Goal: Task Accomplishment & Management: Use online tool/utility

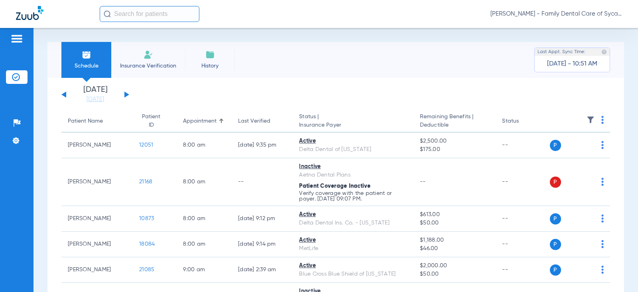
drag, startPoint x: 142, startPoint y: 59, endPoint x: 143, endPoint y: 74, distance: 14.8
click at [142, 59] on li "Insurance Verification" at bounding box center [148, 60] width 74 height 36
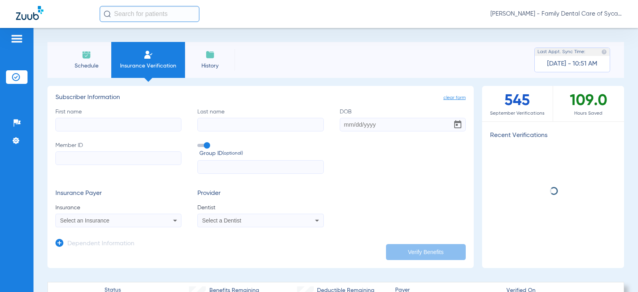
click at [93, 127] on input "First name" at bounding box center [118, 125] width 126 height 14
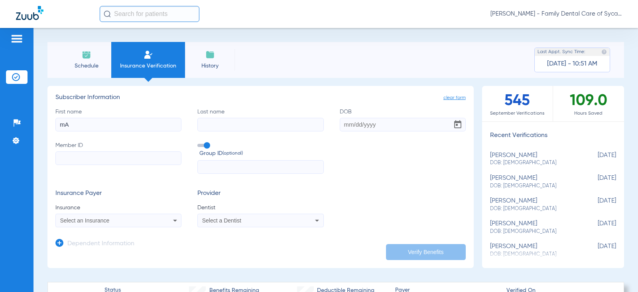
type input "m"
type input "[PERSON_NAME] [PERSON_NAME]"
type input "[PERSON_NAME]"
click at [342, 126] on input "DOB" at bounding box center [403, 125] width 126 height 14
type input "[DATE]"
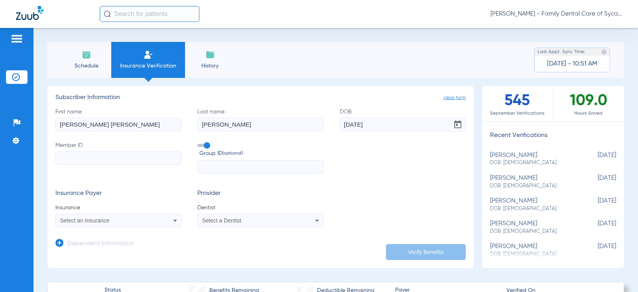
click at [93, 160] on input "Member ID" at bounding box center [118, 158] width 126 height 14
type input "957210984"
click at [125, 218] on div "Select an Insurance" at bounding box center [107, 220] width 94 height 6
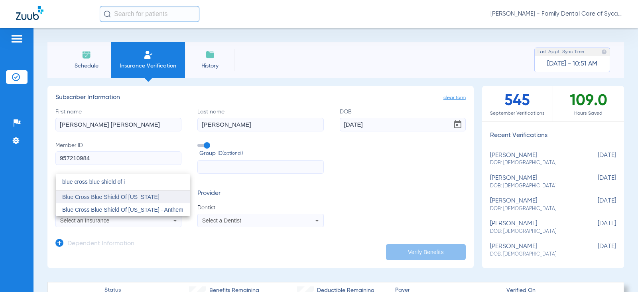
type input "blue cross blue shield of i"
click at [135, 196] on span "Blue Cross Blue Shield Of [US_STATE]" at bounding box center [110, 196] width 97 height 6
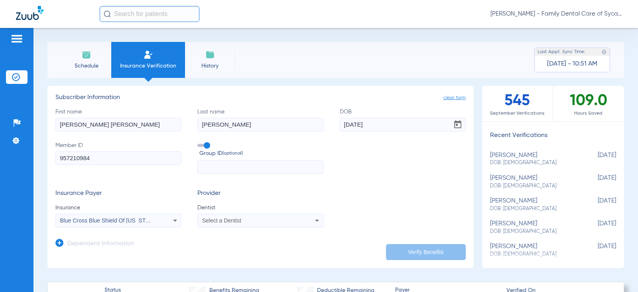
click at [225, 225] on mat-select "Select a Dentist" at bounding box center [260, 220] width 126 height 14
click at [232, 221] on span "Select a Dentist" at bounding box center [221, 220] width 39 height 6
type input "tej"
click at [241, 213] on mat-option "[PERSON_NAME] 1457918716" at bounding box center [264, 209] width 134 height 13
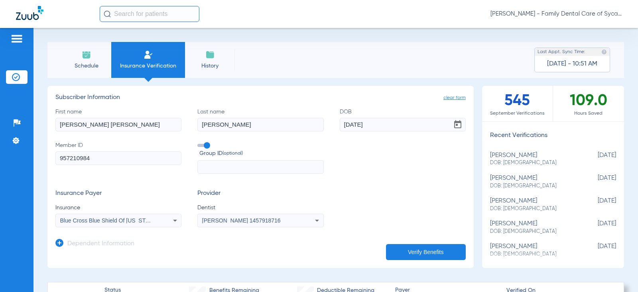
click at [405, 247] on button "Verify Benefits" at bounding box center [426, 252] width 80 height 16
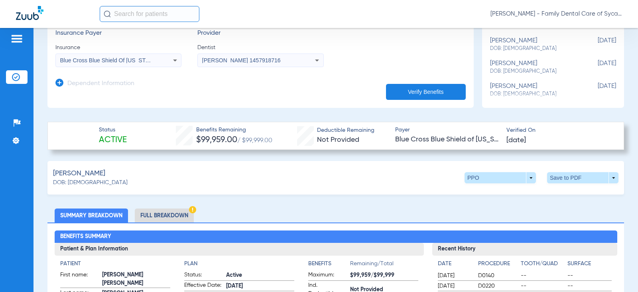
scroll to position [160, 0]
click at [167, 218] on li "Full Breakdown" at bounding box center [164, 216] width 59 height 14
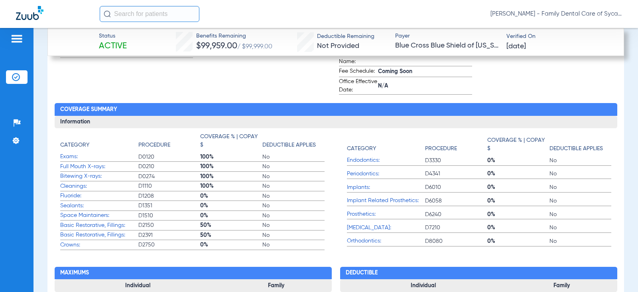
scroll to position [514, 0]
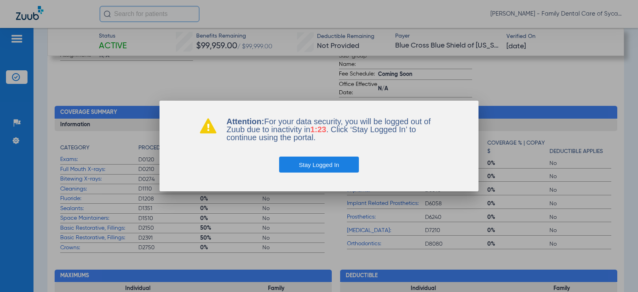
click at [317, 164] on button "Stay Logged In" at bounding box center [319, 164] width 80 height 16
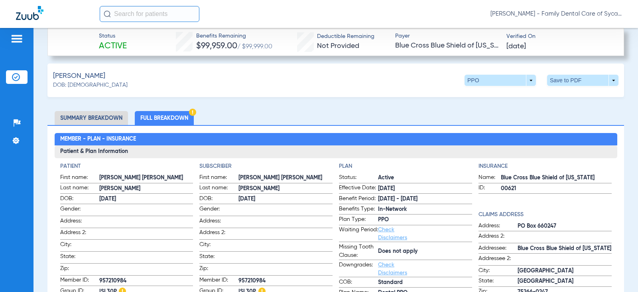
scroll to position [239, 0]
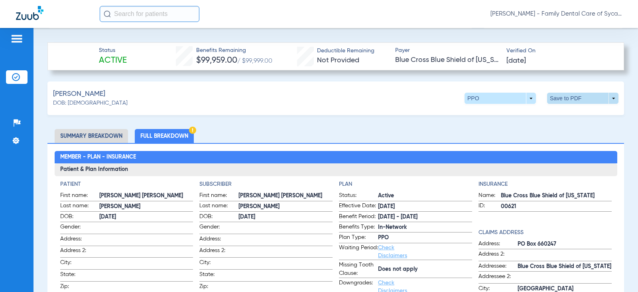
click at [563, 99] on span at bounding box center [582, 98] width 71 height 11
click at [514, 114] on span "Save to PDF" at bounding box center [517, 114] width 32 height 6
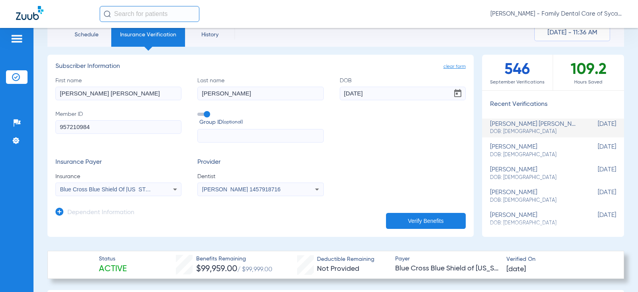
scroll to position [0, 0]
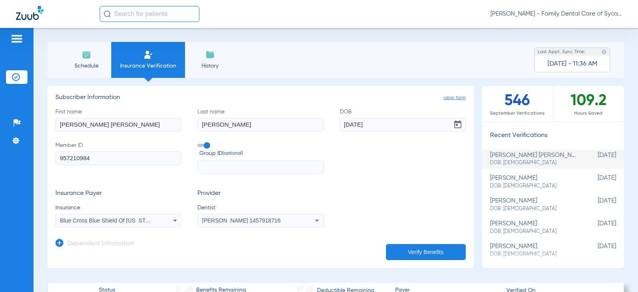
click at [84, 64] on span "Schedule" at bounding box center [86, 66] width 38 height 8
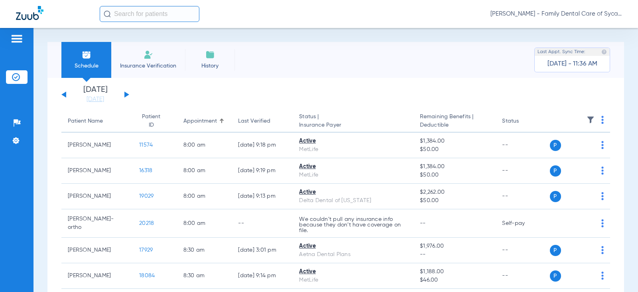
click at [124, 94] on div "[DATE] [DATE] [DATE] [DATE] [DATE] [DATE] [DATE] [DATE] [DATE] [DATE] [DATE] [D…" at bounding box center [95, 95] width 68 height 18
click at [125, 93] on button at bounding box center [126, 94] width 5 height 6
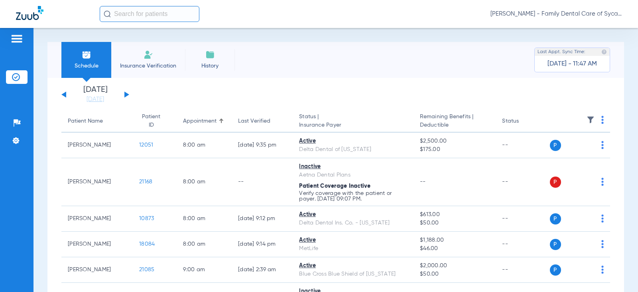
click at [162, 49] on li "Insurance Verification" at bounding box center [148, 60] width 74 height 36
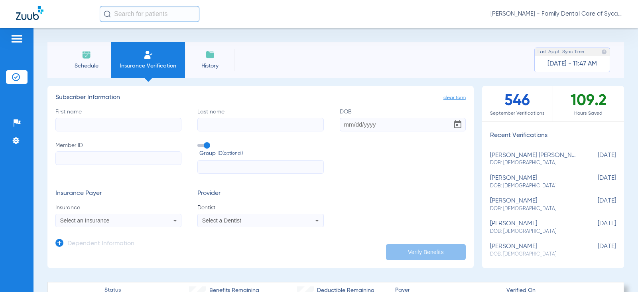
click at [75, 127] on input "First name" at bounding box center [118, 125] width 126 height 14
type input "[PERSON_NAME]"
click at [83, 161] on input "Member ID" at bounding box center [118, 158] width 126 height 14
click at [341, 125] on input "DOB" at bounding box center [403, 125] width 126 height 14
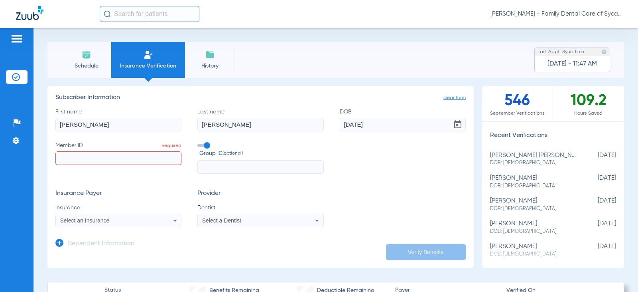
type input "[DATE]"
click at [85, 152] on input "Member ID Required" at bounding box center [118, 158] width 126 height 14
paste input "945804149"
type input "945804149"
click at [111, 217] on div "Select an Insurance" at bounding box center [107, 220] width 94 height 6
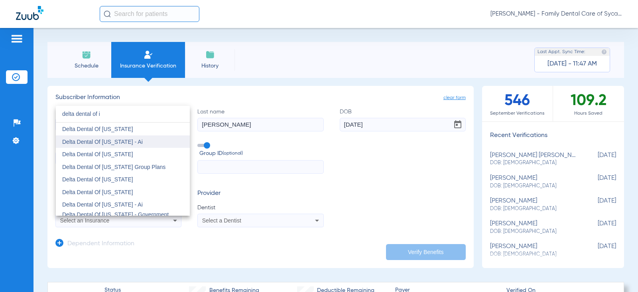
type input "delta dental of i"
click at [105, 146] on mat-option "Delta Dental Of [US_STATE] - Ai" at bounding box center [123, 141] width 134 height 13
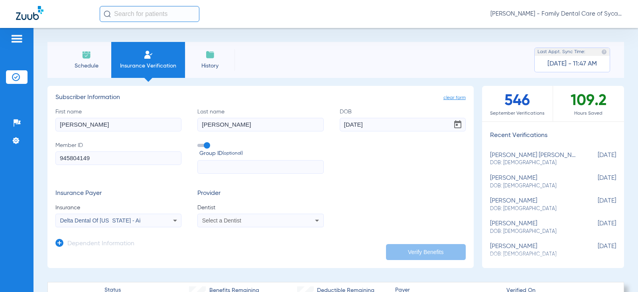
click at [134, 217] on div "Delta Dental Of [US_STATE] - Ai" at bounding box center [107, 220] width 94 height 6
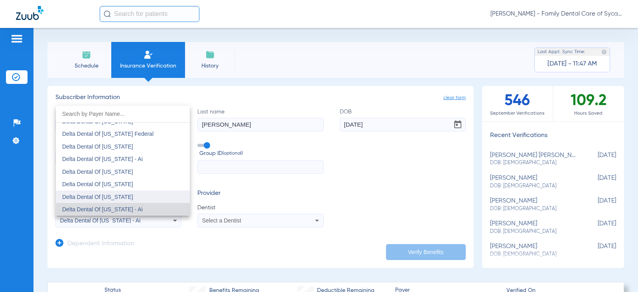
scroll to position [1593, 0]
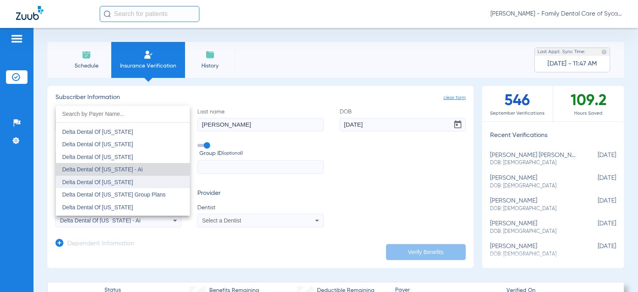
click at [124, 187] on mat-option "Delta Dental Of [US_STATE]" at bounding box center [123, 182] width 134 height 13
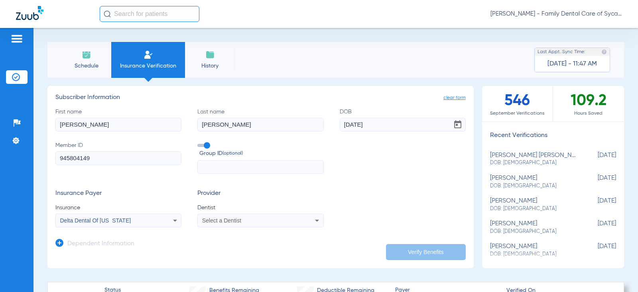
click at [227, 221] on span "Select a Dentist" at bounding box center [221, 220] width 39 height 6
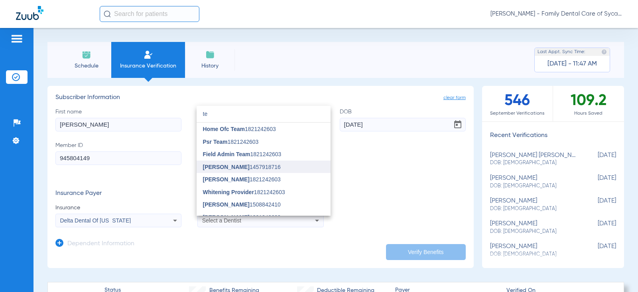
type input "te"
click at [220, 170] on mat-option "[PERSON_NAME] 1457918716" at bounding box center [264, 166] width 134 height 13
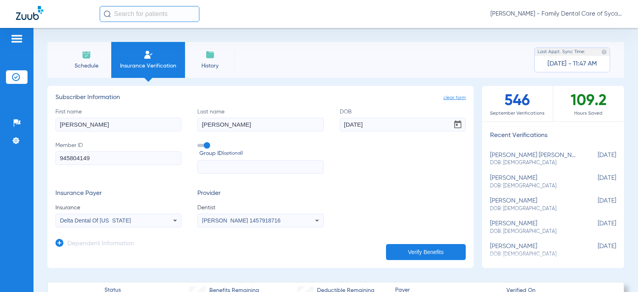
click at [412, 254] on button "Verify Benefits" at bounding box center [426, 252] width 80 height 16
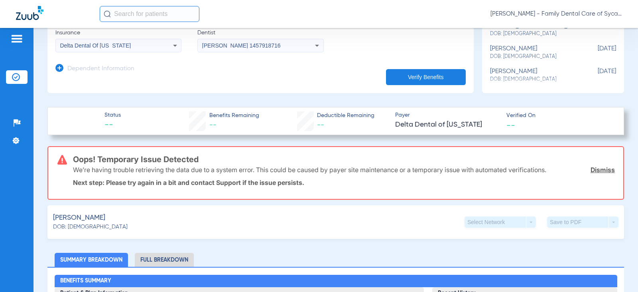
scroll to position [199, 0]
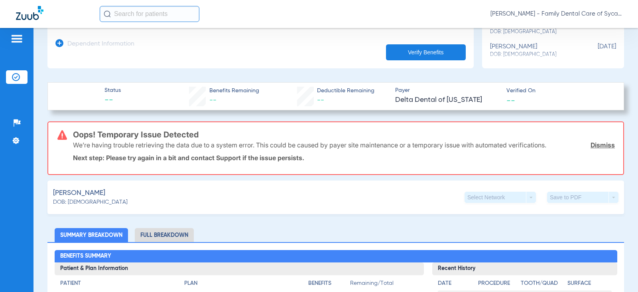
click at [412, 50] on button "Verify Benefits" at bounding box center [426, 52] width 80 height 16
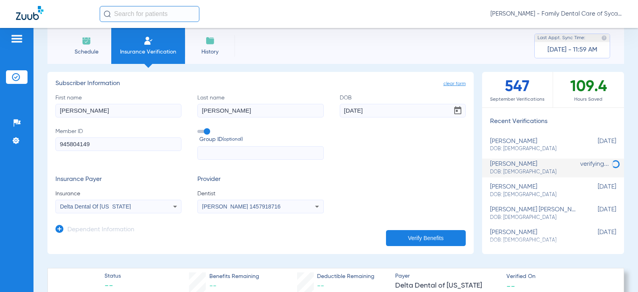
scroll to position [0, 0]
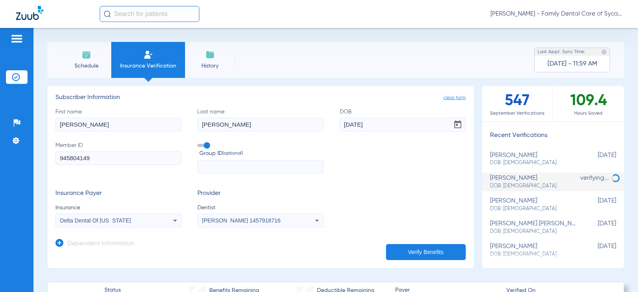
drag, startPoint x: 87, startPoint y: 124, endPoint x: 0, endPoint y: 117, distance: 87.6
click at [0, 116] on div "Patients Insurance Verification Setup Help Center Settings Schedule Insurance V…" at bounding box center [319, 174] width 638 height 292
type input "[PERSON_NAME]"
drag, startPoint x: 219, startPoint y: 132, endPoint x: 211, endPoint y: 126, distance: 9.3
click at [208, 127] on div "First name [PERSON_NAME] name [PERSON_NAME] [DEMOGRAPHIC_DATA] Member ID 945804…" at bounding box center [260, 141] width 411 height 66
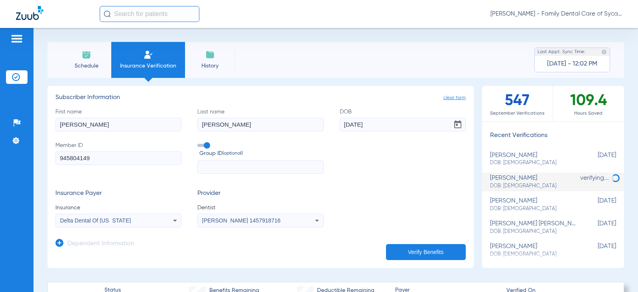
drag, startPoint x: 224, startPoint y: 120, endPoint x: 82, endPoint y: 115, distance: 142.1
click at [101, 118] on div "First name [PERSON_NAME] name [PERSON_NAME] [DEMOGRAPHIC_DATA] Member ID 945804…" at bounding box center [260, 141] width 411 height 66
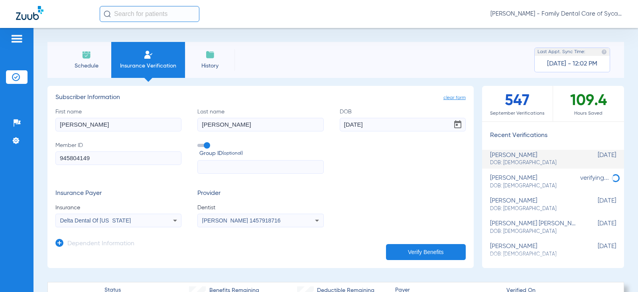
type input "[PERSON_NAME]"
drag, startPoint x: 97, startPoint y: 158, endPoint x: 0, endPoint y: 153, distance: 96.7
click at [0, 155] on div "Patients Insurance Verification Setup Help Center Settings Schedule Insurance V…" at bounding box center [319, 174] width 638 height 292
type input "U67101200"
click at [134, 219] on div "Delta Dental Of [US_STATE]" at bounding box center [107, 220] width 94 height 6
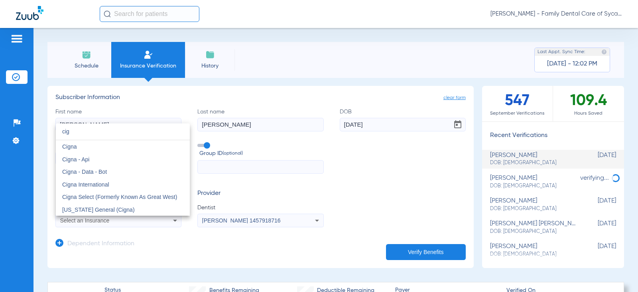
click at [73, 139] on input "cig" at bounding box center [123, 131] width 134 height 16
type input "cig"
click at [73, 146] on span "Cigna" at bounding box center [69, 146] width 15 height 6
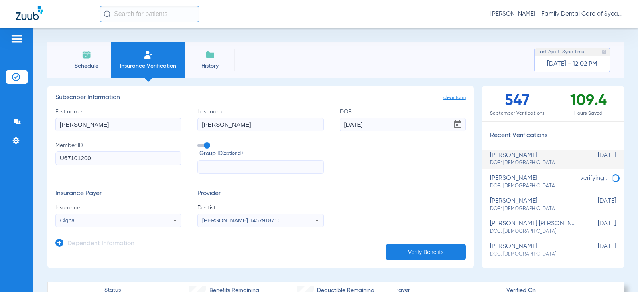
click at [414, 249] on button "Verify Benefits" at bounding box center [426, 252] width 80 height 16
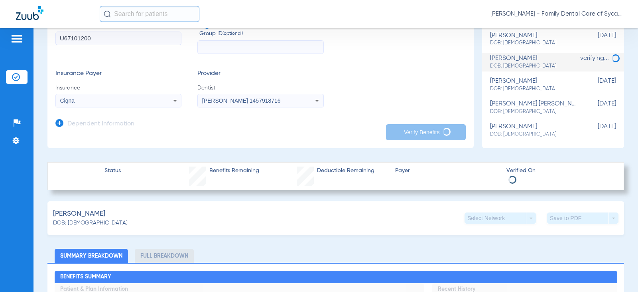
scroll to position [160, 0]
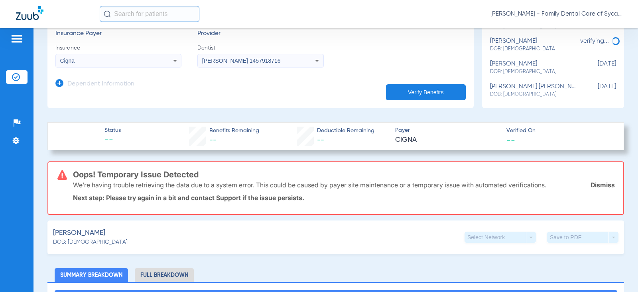
click at [409, 92] on button "Verify Benefits" at bounding box center [426, 92] width 80 height 16
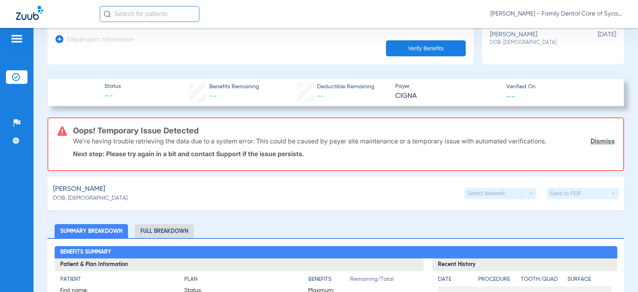
scroll to position [239, 0]
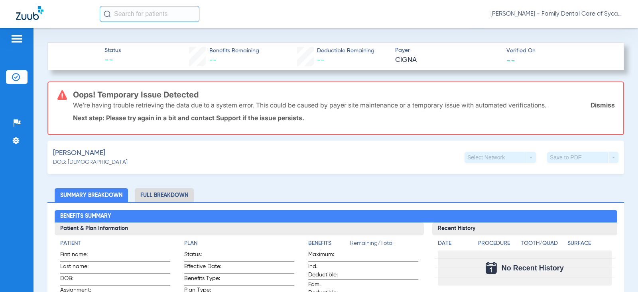
drag, startPoint x: 598, startPoint y: 107, endPoint x: 594, endPoint y: 107, distance: 4.0
click at [598, 107] on link "Dismiss" at bounding box center [603, 105] width 24 height 8
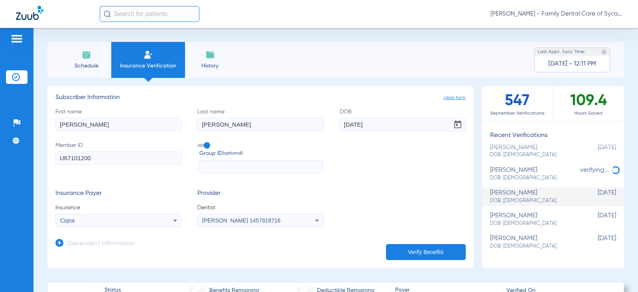
scroll to position [0, 0]
